Goal: Task Accomplishment & Management: Manage account settings

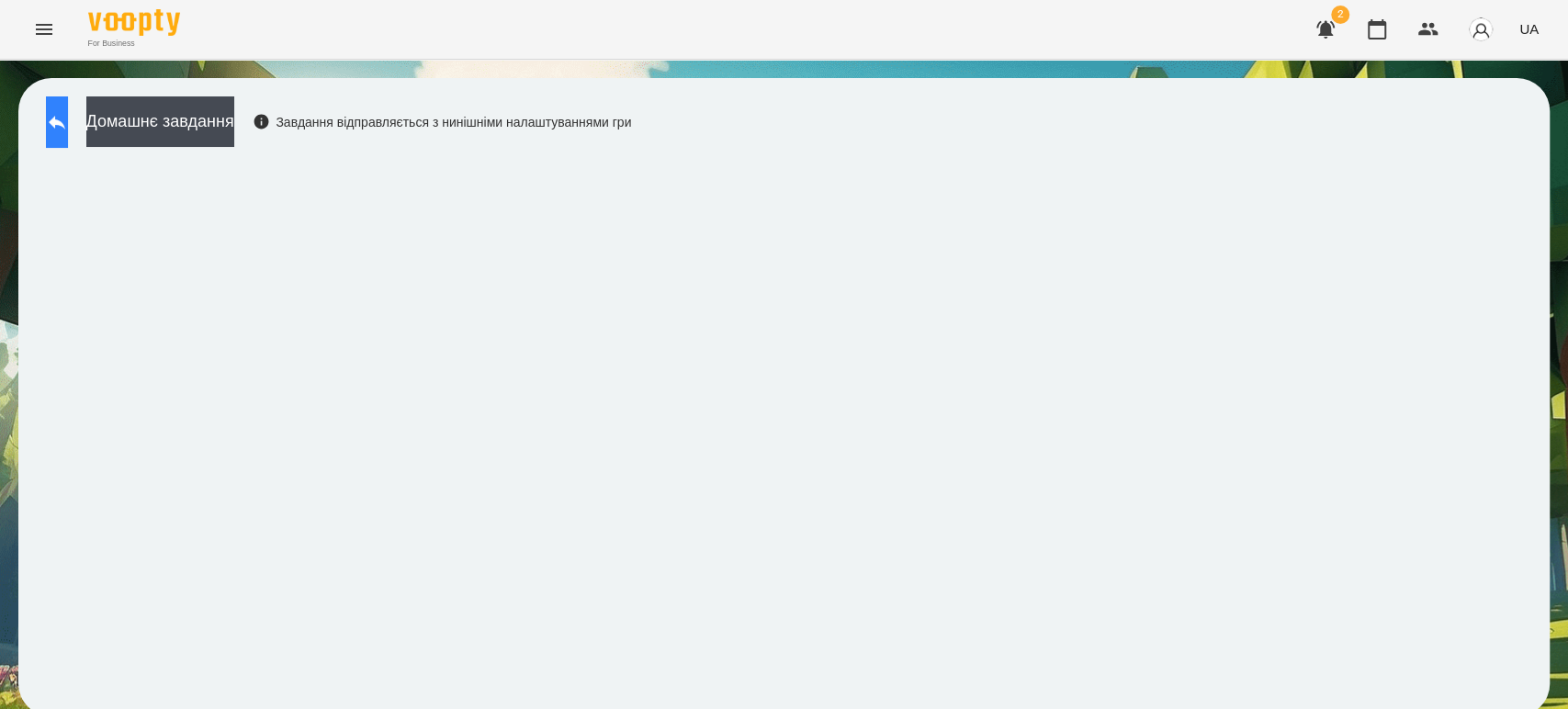
click at [65, 120] on icon at bounding box center [57, 122] width 17 height 14
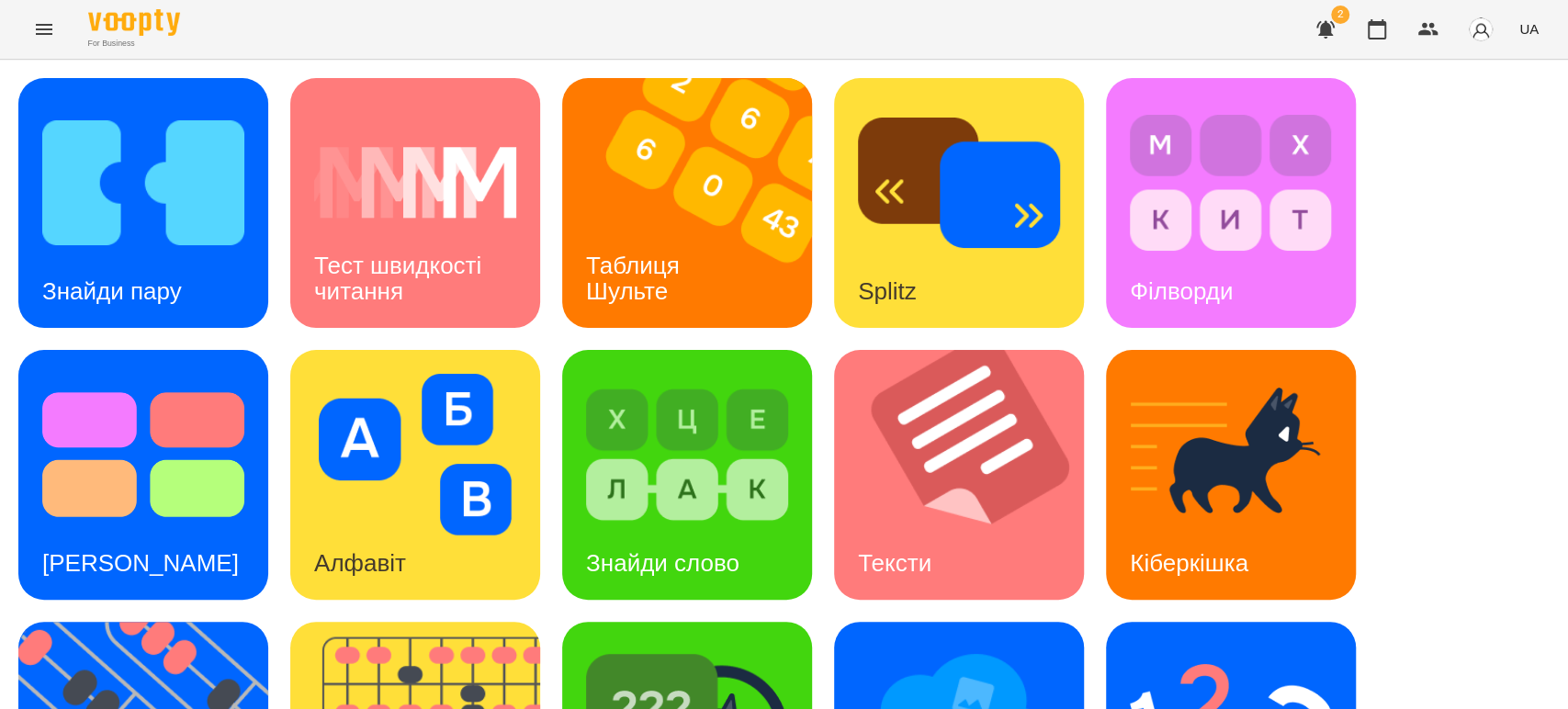
click at [39, 29] on icon "Menu" at bounding box center [44, 28] width 17 height 11
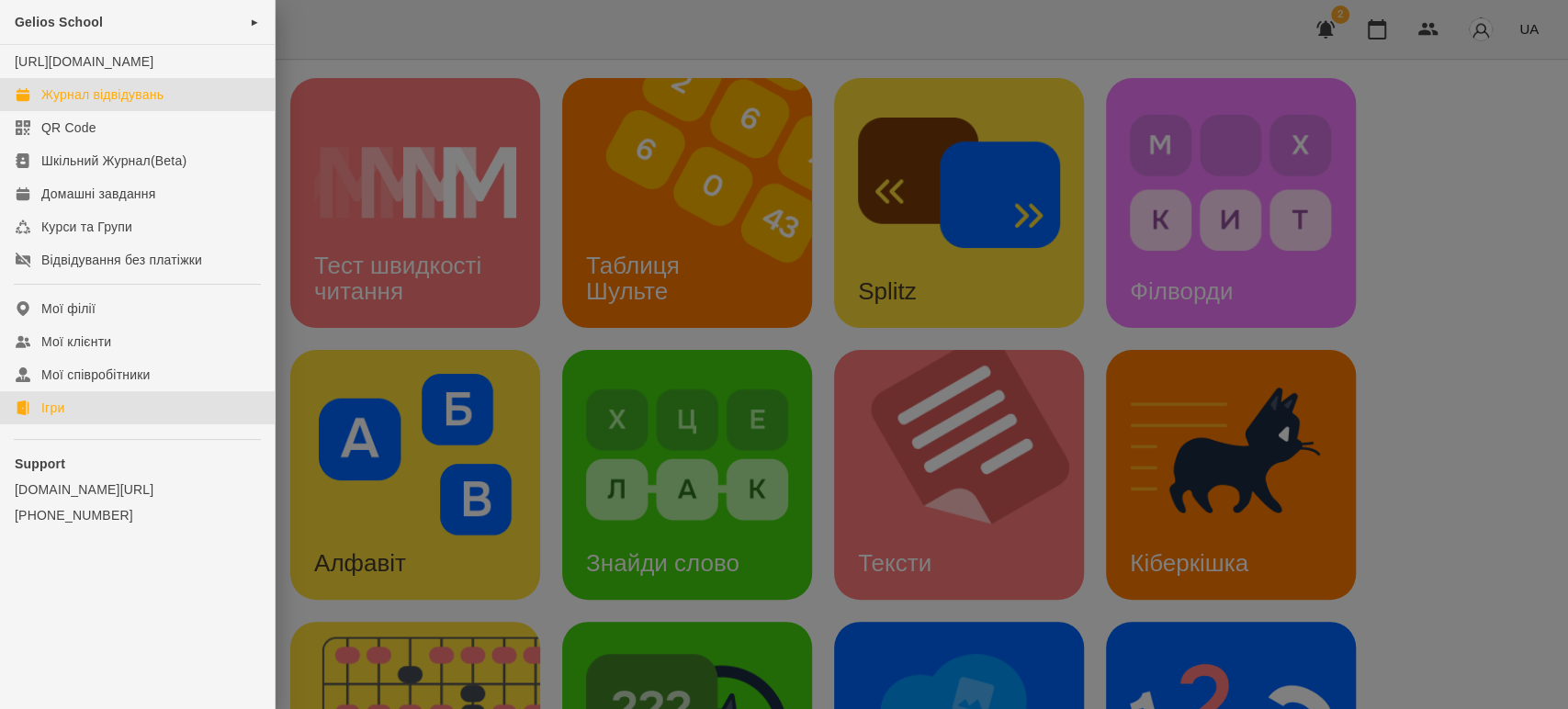
click at [108, 104] on div "Журнал відвідувань" at bounding box center [102, 94] width 122 height 19
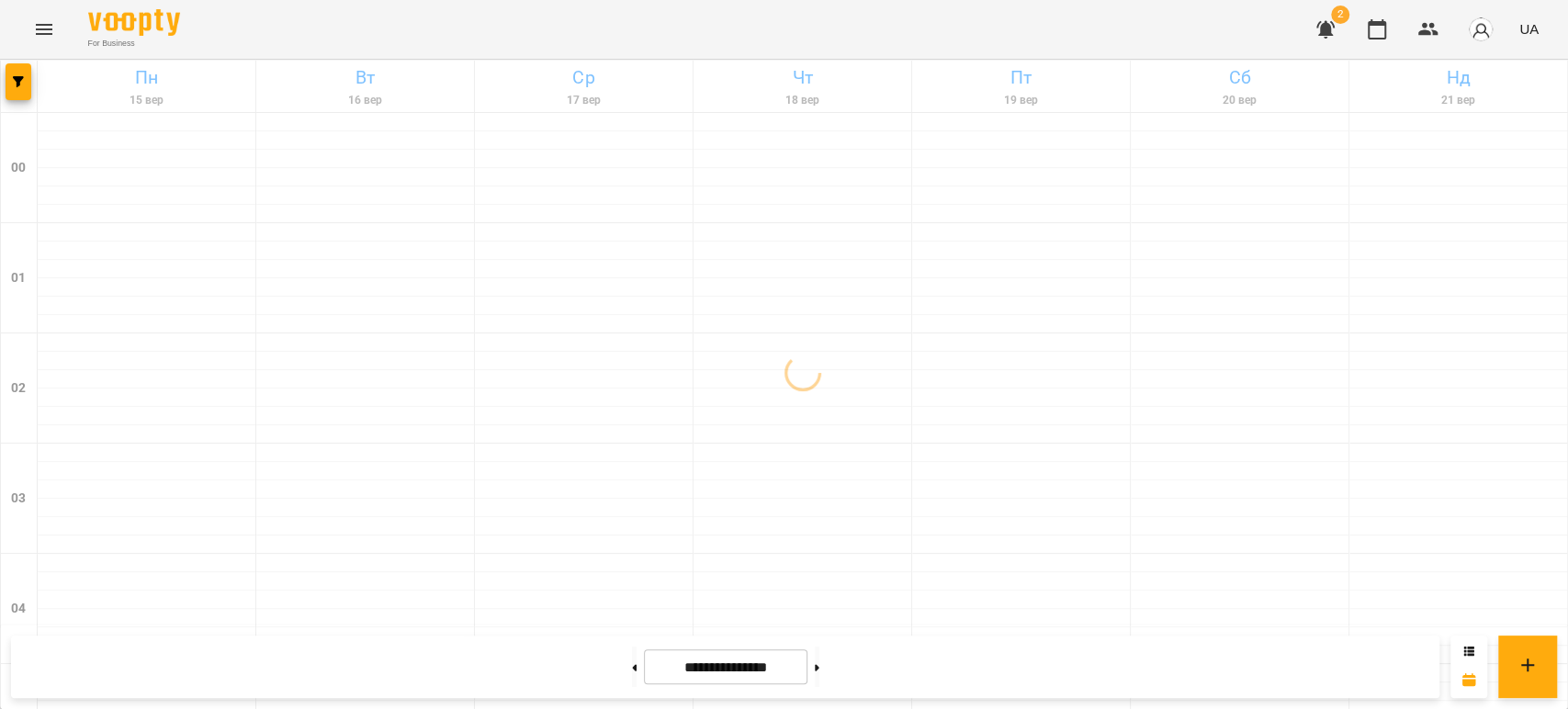
click at [1328, 32] on icon "button" at bounding box center [1325, 30] width 19 height 18
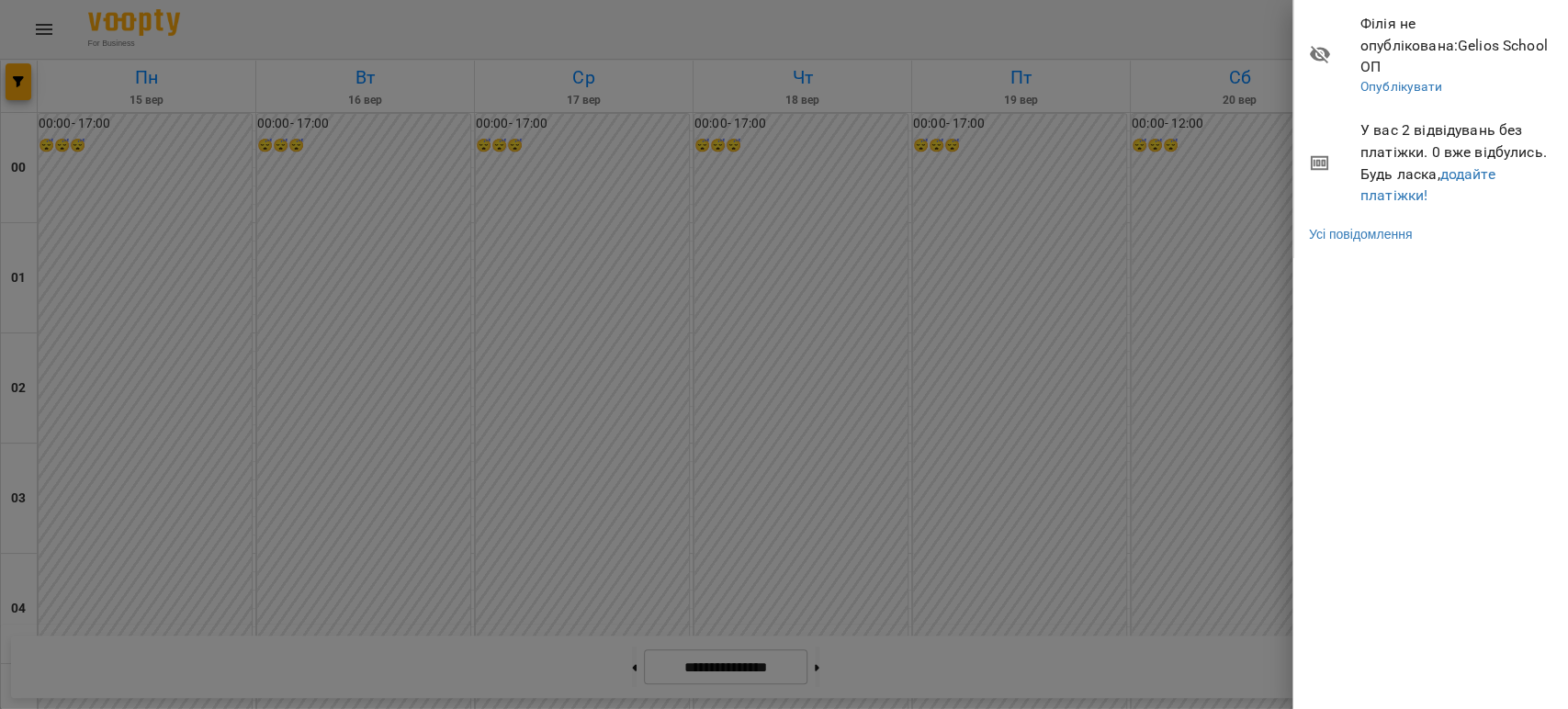
click at [1206, 28] on div at bounding box center [784, 354] width 1568 height 709
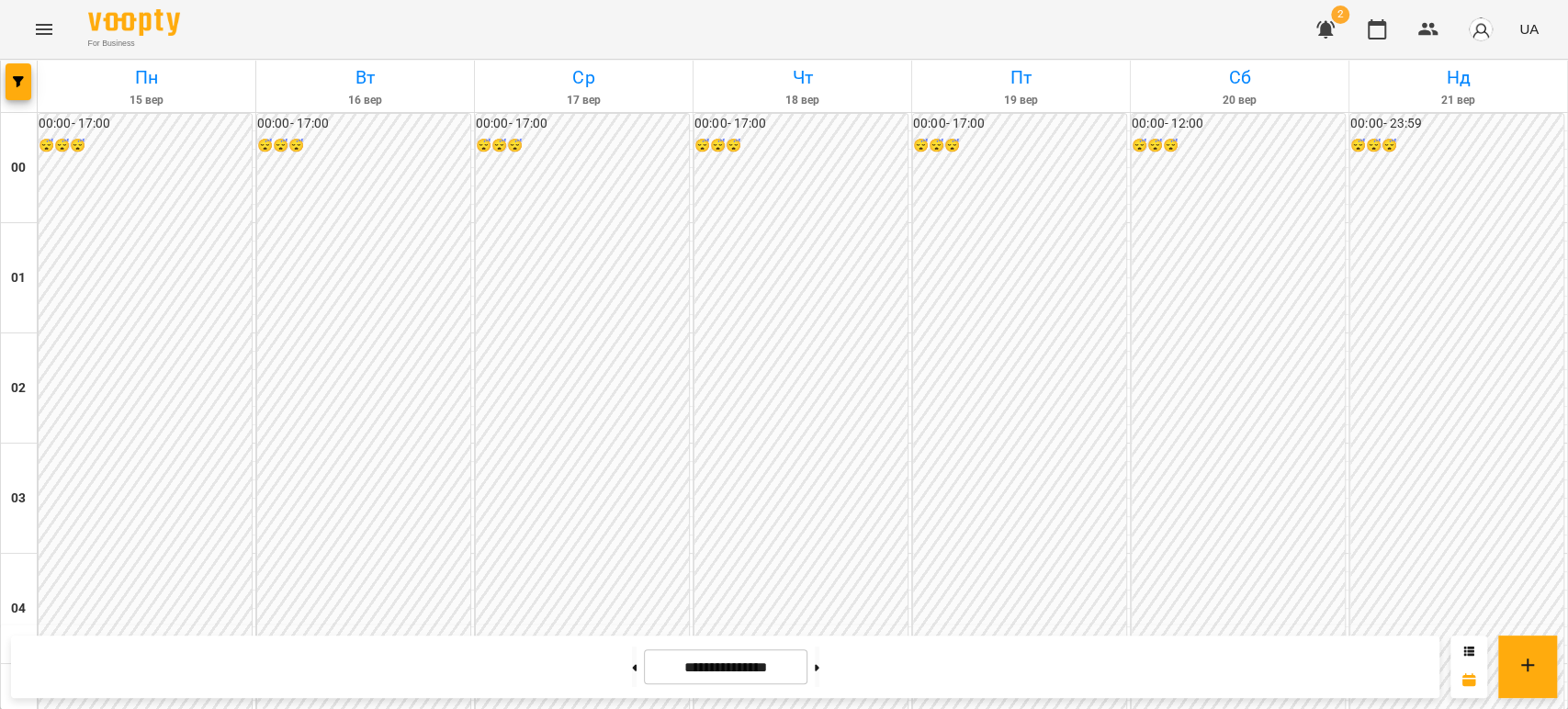
scroll to position [1836, 0]
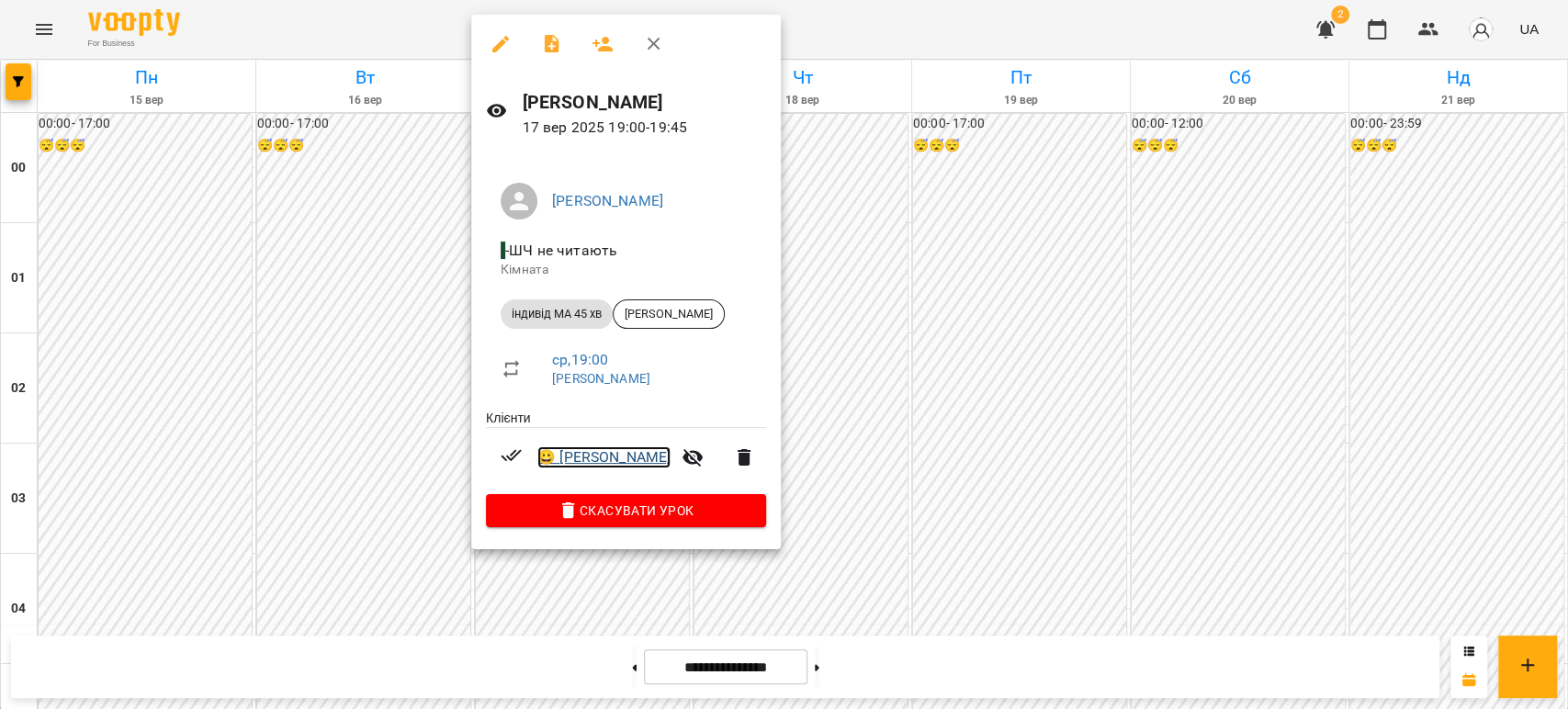
click at [610, 454] on link "😀 [PERSON_NAME]" at bounding box center [604, 457] width 133 height 22
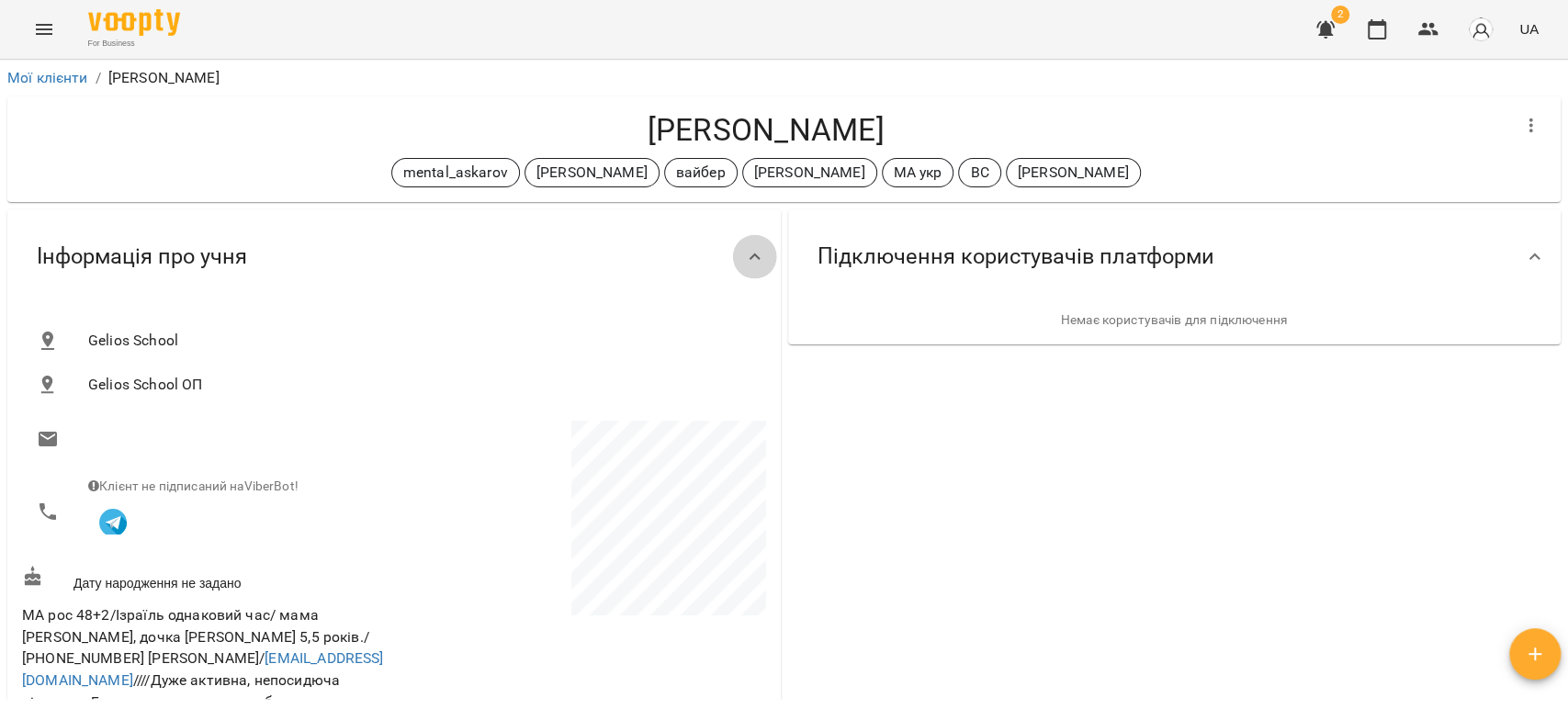
click at [745, 253] on icon at bounding box center [755, 257] width 22 height 22
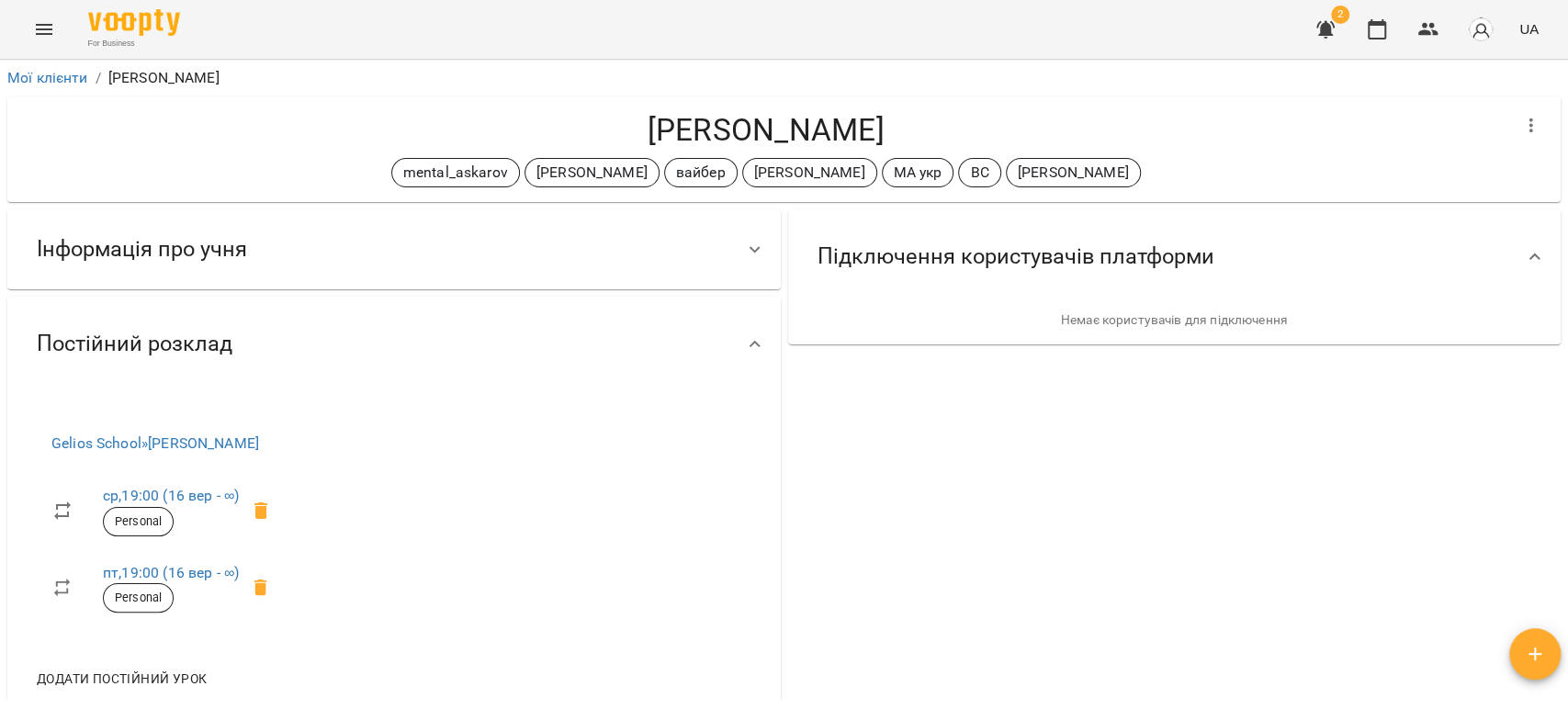
click at [751, 247] on icon at bounding box center [755, 249] width 22 height 22
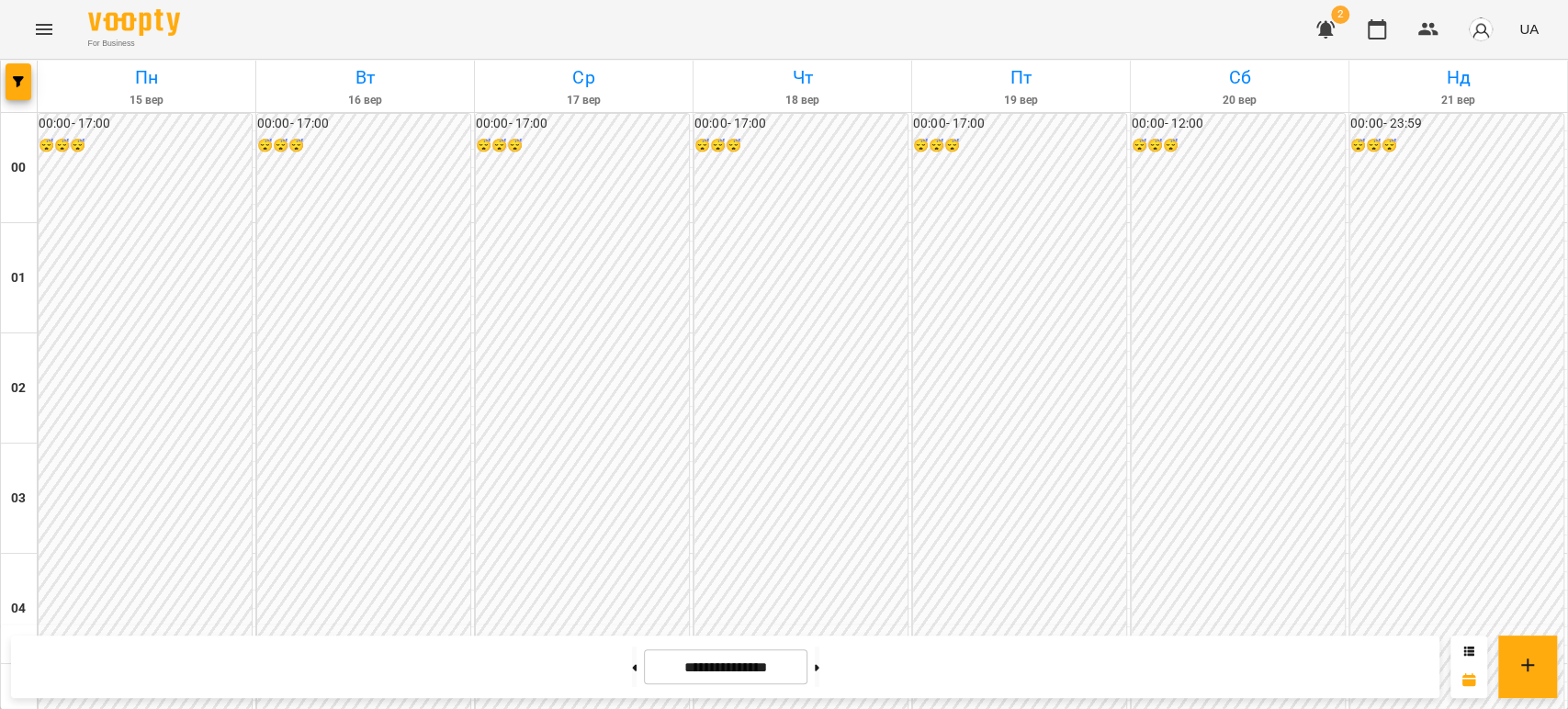
scroll to position [1632, 0]
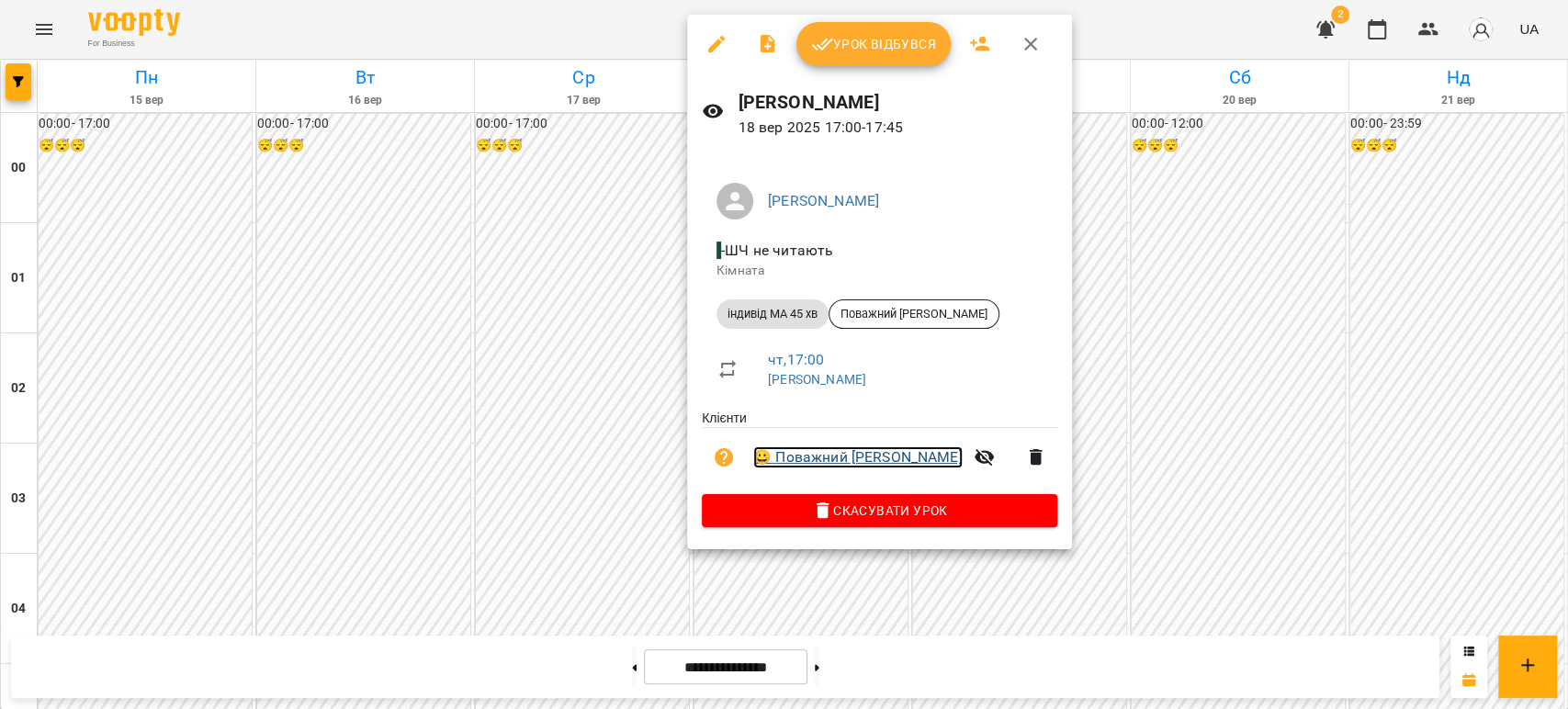
click at [837, 453] on link "😀 Поважний [PERSON_NAME]" at bounding box center [858, 457] width 209 height 22
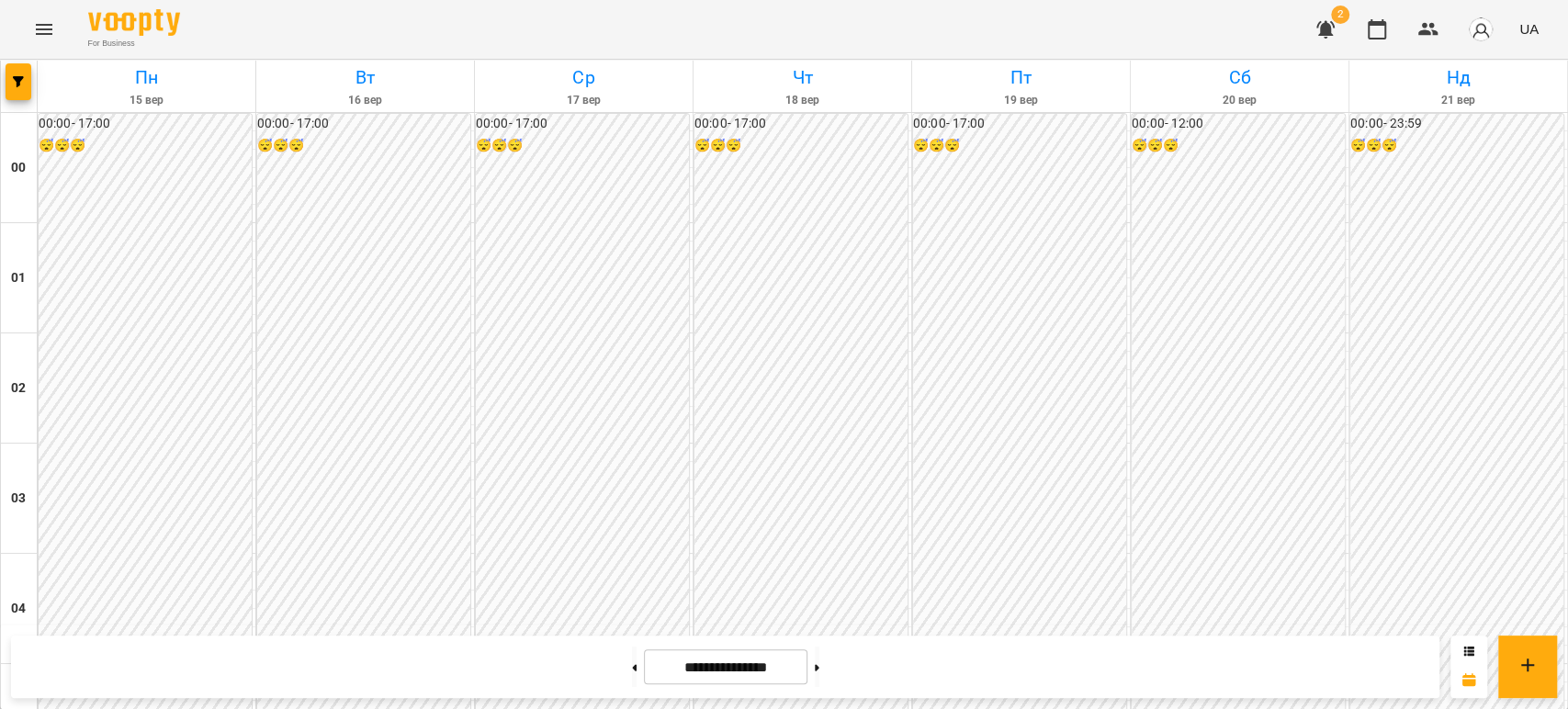
scroll to position [1926, 0]
click at [820, 672] on button at bounding box center [817, 666] width 5 height 40
click at [632, 664] on button at bounding box center [634, 666] width 5 height 40
type input "**********"
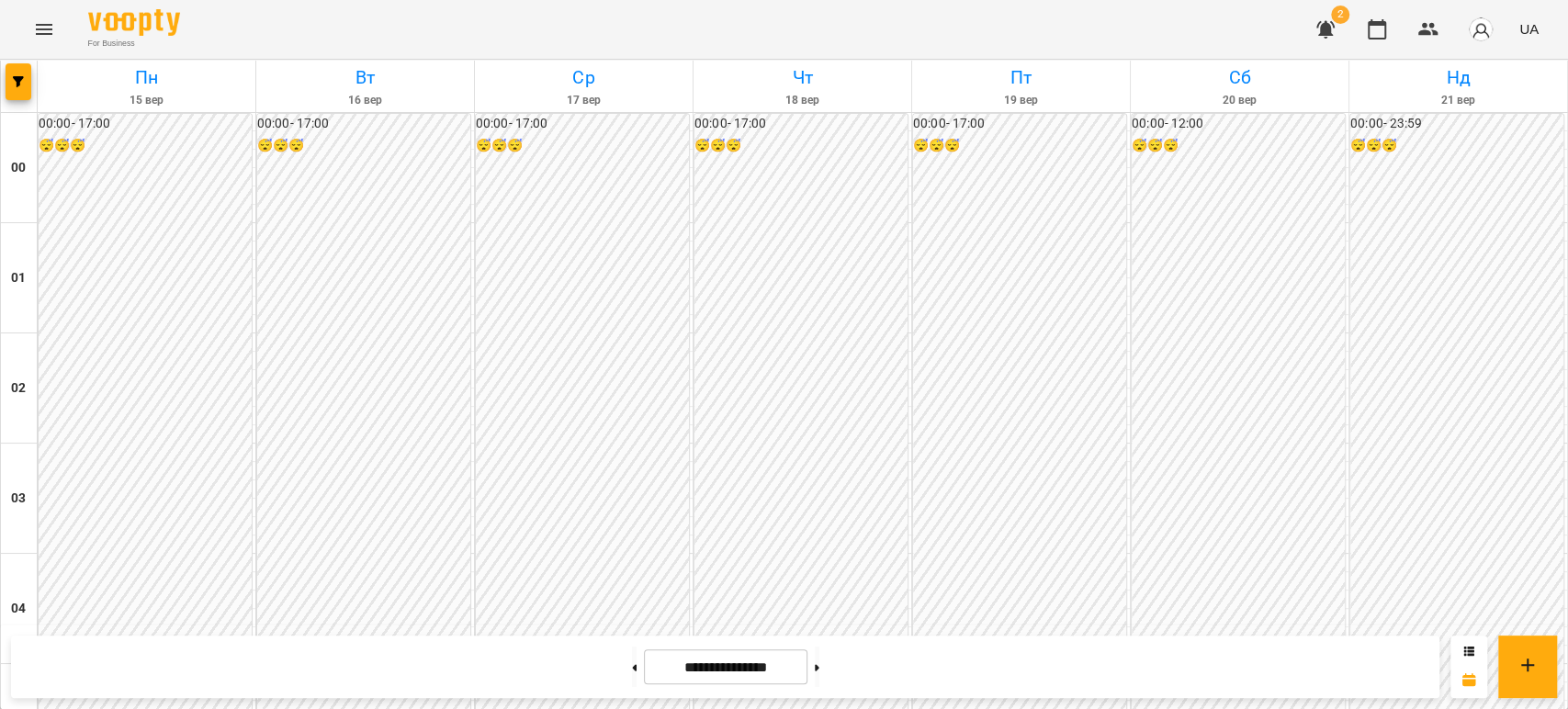
scroll to position [1620, 0]
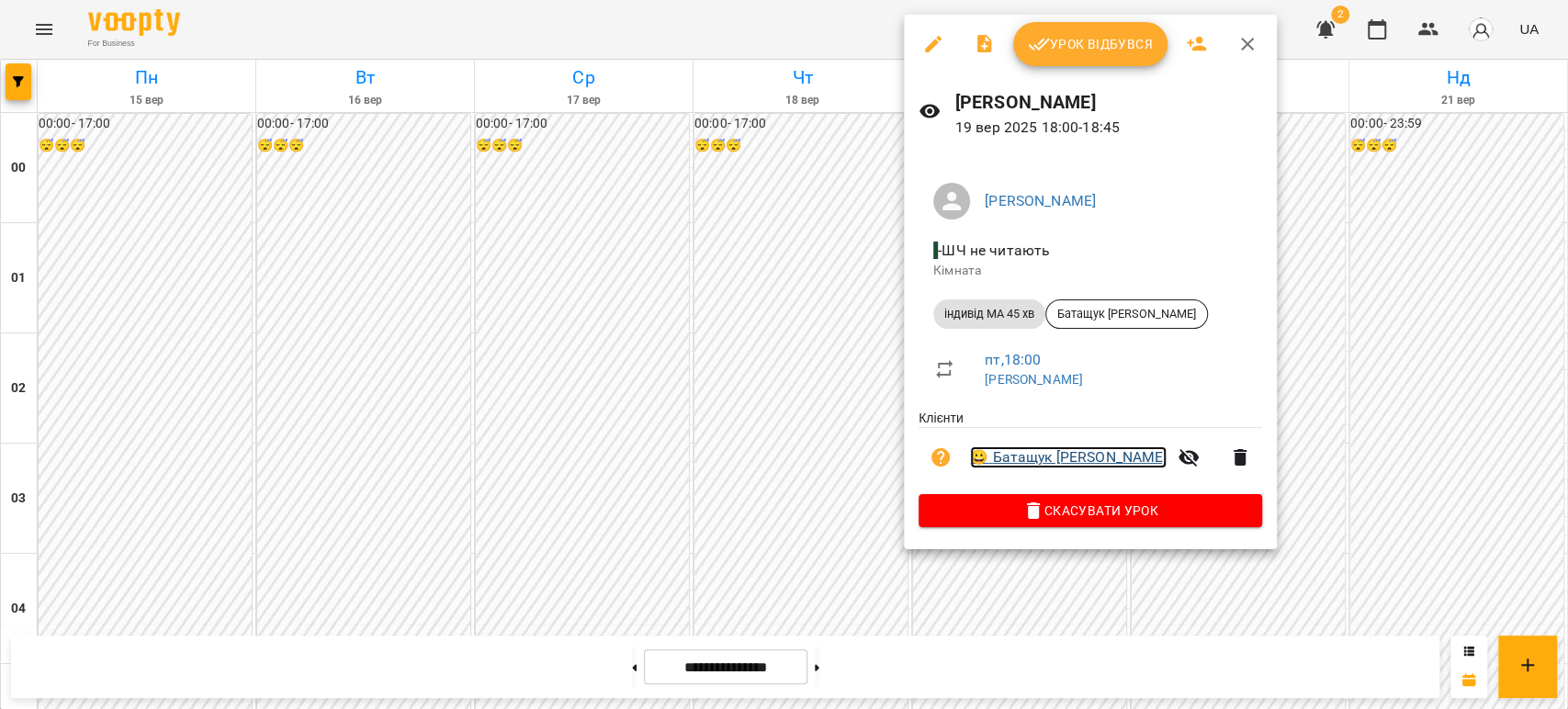
click at [1068, 456] on link "😀 Батащук [PERSON_NAME]" at bounding box center [1068, 457] width 196 height 22
